Goal: Information Seeking & Learning: Learn about a topic

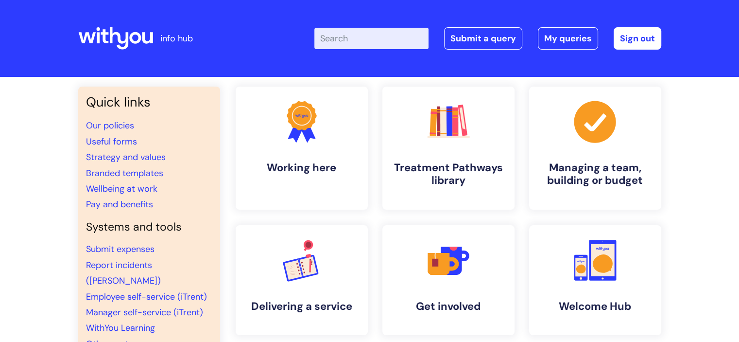
click at [361, 36] on input "Enter your search term here..." at bounding box center [371, 38] width 114 height 21
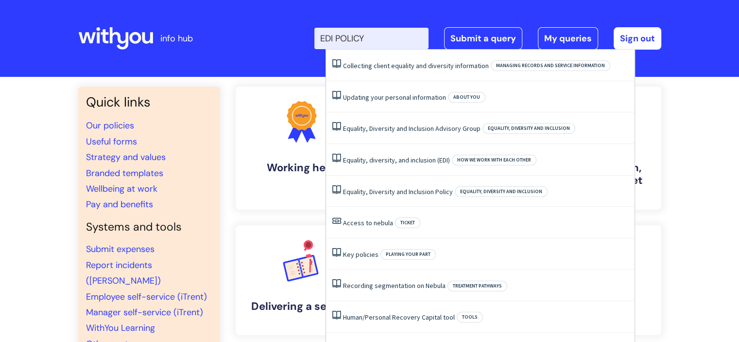
type input "EDI POLICY"
click button "Search" at bounding box center [0, 0] width 0 height 0
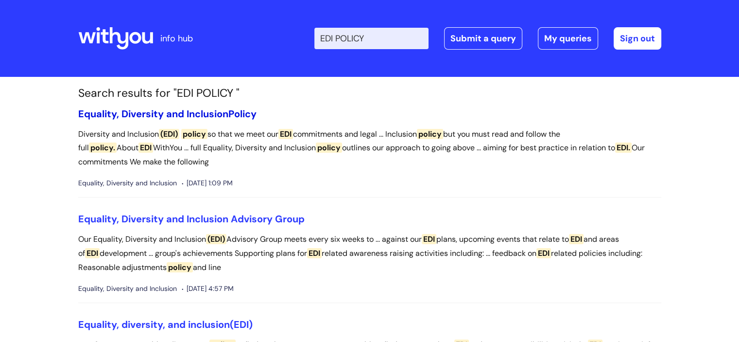
click at [200, 113] on link "Equality, Diversity and Inclusion Policy" at bounding box center [167, 113] width 178 height 13
click at [160, 222] on link "Equality, Diversity and Inclusion Advisory Group" at bounding box center [191, 218] width 227 height 13
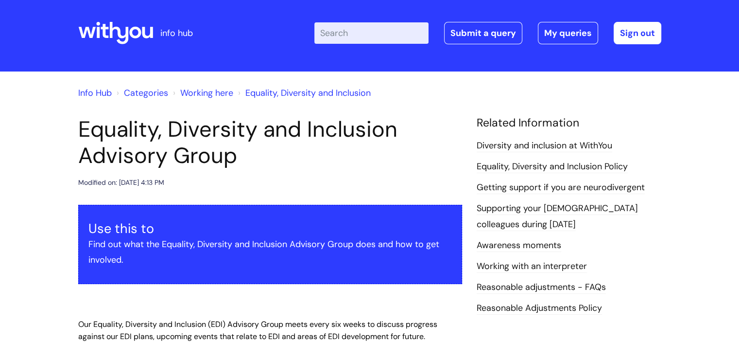
scroll to position [3, 0]
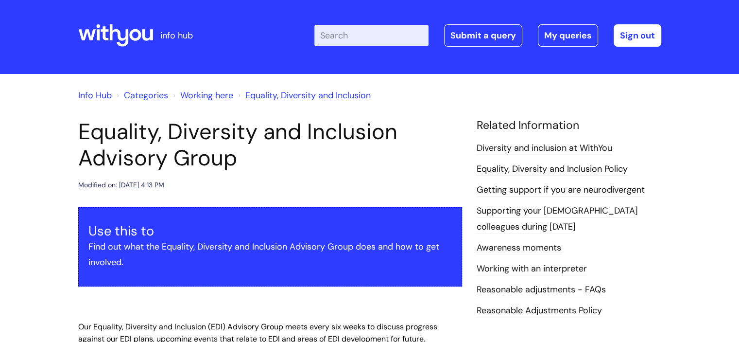
drag, startPoint x: 80, startPoint y: 126, endPoint x: 237, endPoint y: 159, distance: 160.3
click at [237, 159] on h1 "Equality, Diversity and Inclusion Advisory Group" at bounding box center [270, 145] width 384 height 52
copy h1 "Equality, Diversity and Inclusion Advisory Group"
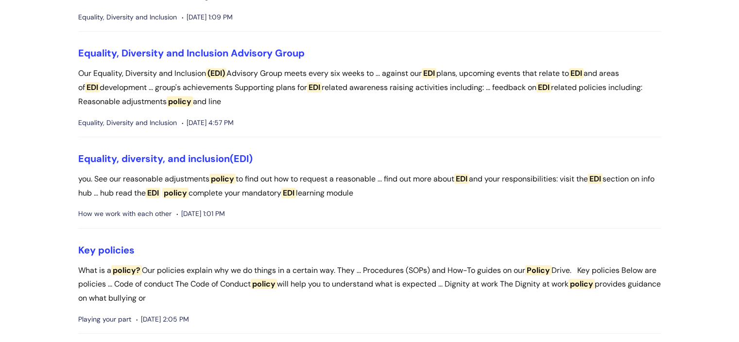
scroll to position [170, 0]
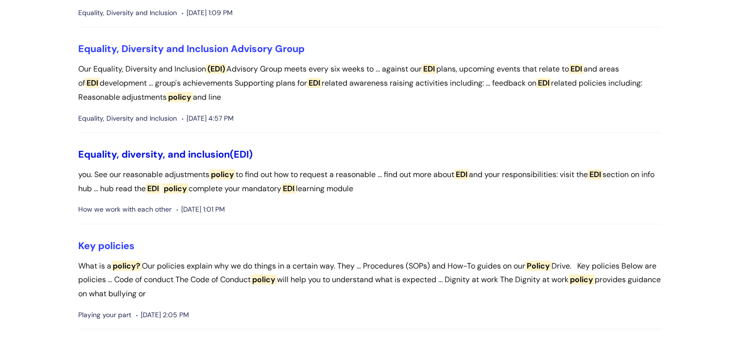
click at [173, 154] on link "Equality, diversity, and inclusion (EDI)" at bounding box center [165, 154] width 175 height 13
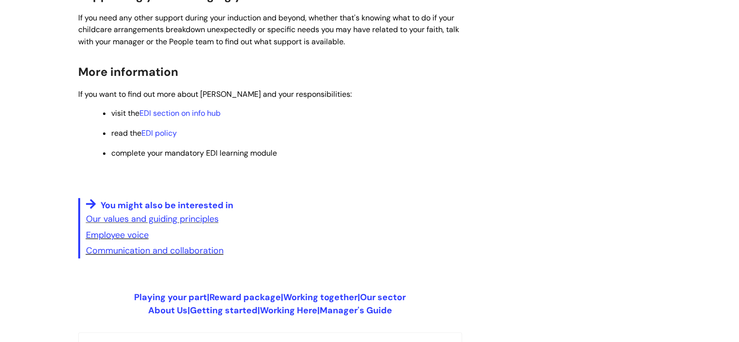
scroll to position [594, 0]
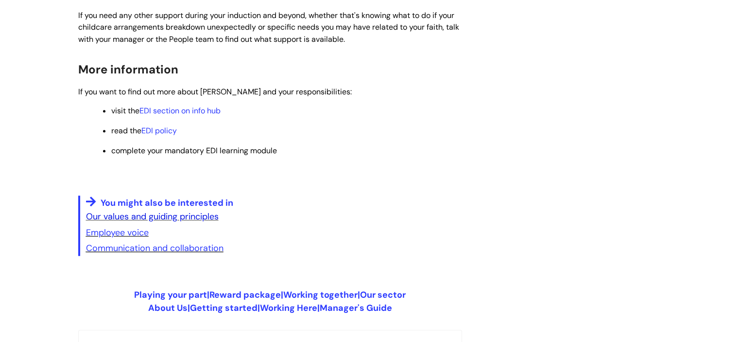
click at [185, 220] on link "Our values and guiding principles" at bounding box center [152, 216] width 133 height 12
